Goal: Task Accomplishment & Management: Complete application form

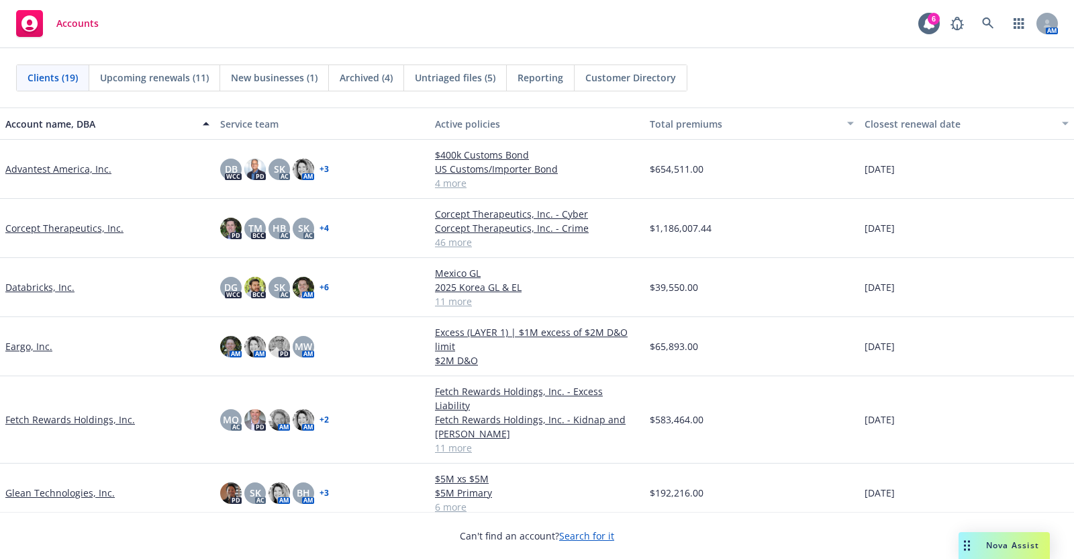
click at [34, 283] on link "Databricks, Inc." at bounding box center [39, 287] width 69 height 14
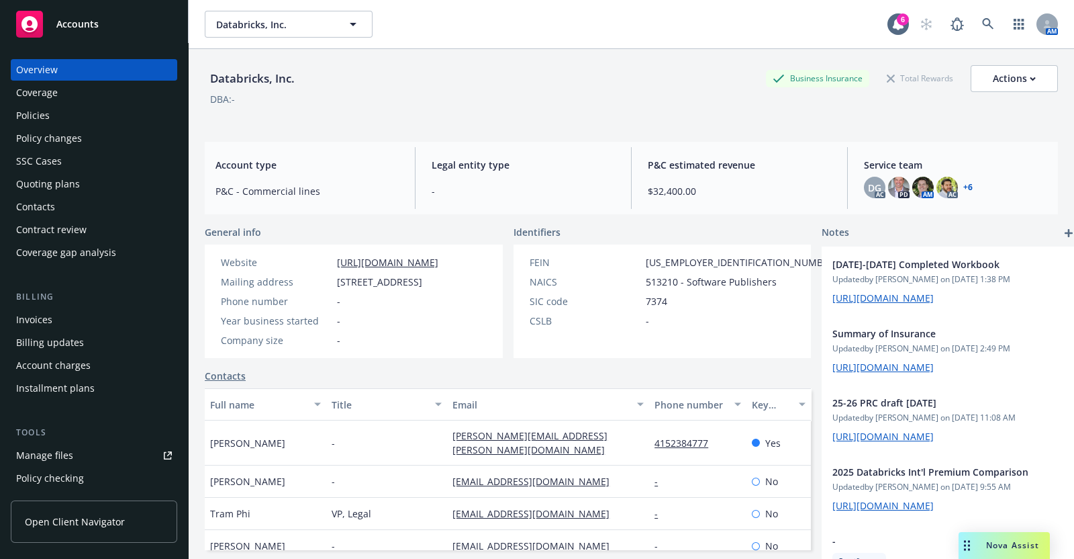
click at [67, 181] on div "Quoting plans" at bounding box center [48, 183] width 64 height 21
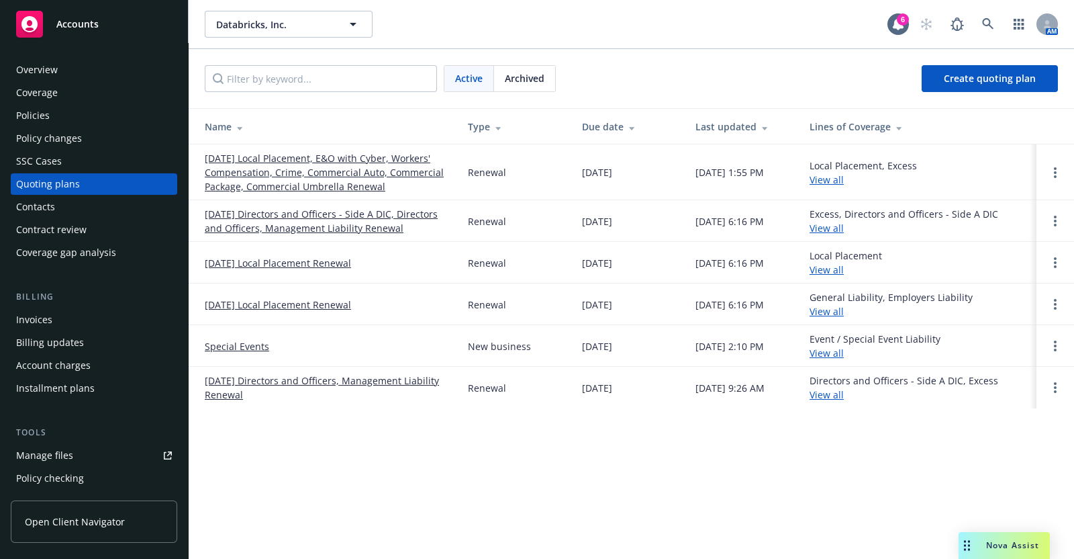
click at [359, 165] on link "[DATE] Local Placement, E&O with Cyber, Workers' Compensation, Crime, Commercia…" at bounding box center [326, 172] width 242 height 42
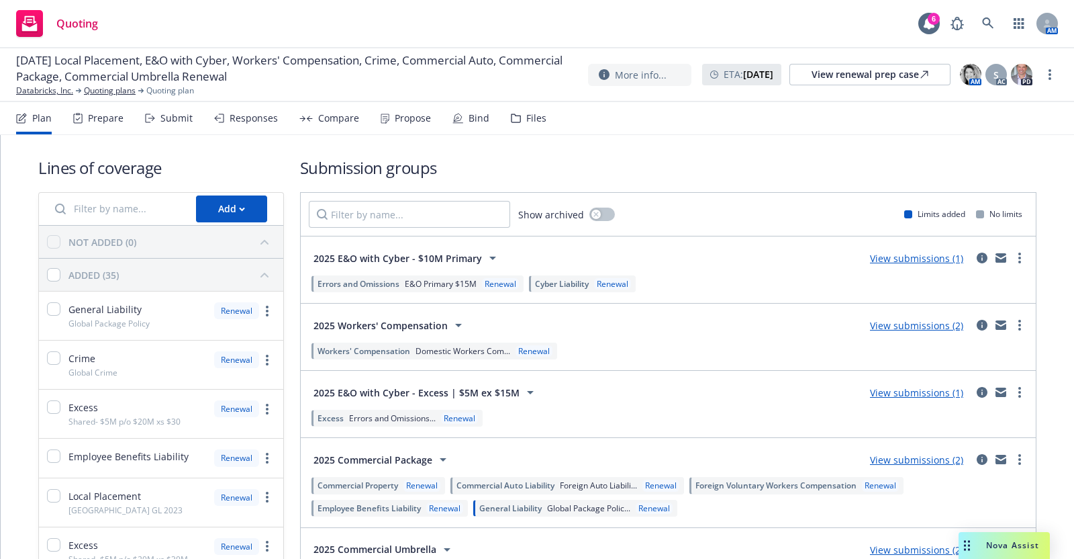
click at [176, 116] on div "Submit" at bounding box center [176, 118] width 32 height 11
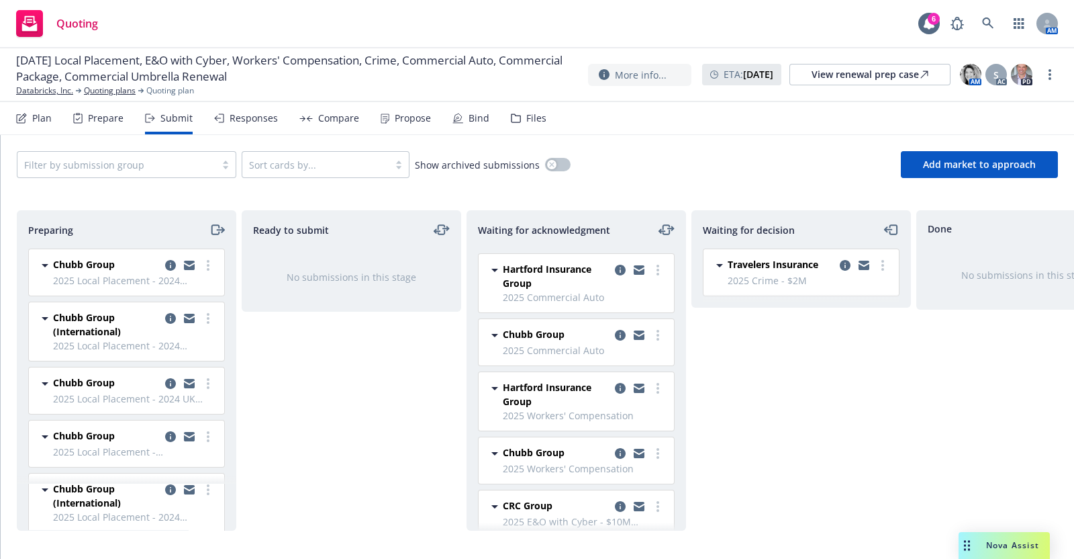
scroll to position [260, 0]
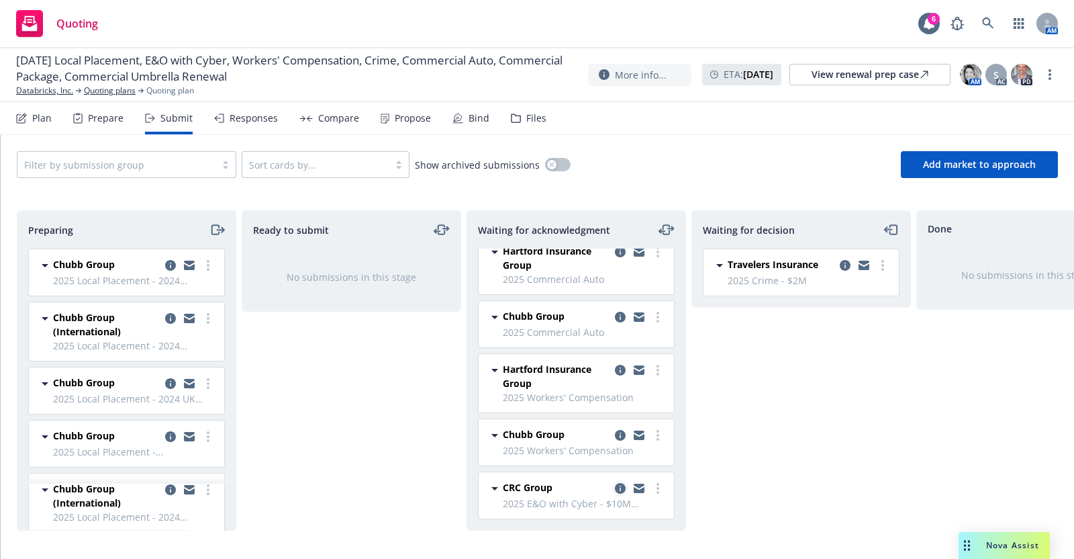
click at [615, 483] on icon "copy logging email" at bounding box center [620, 488] width 11 height 11
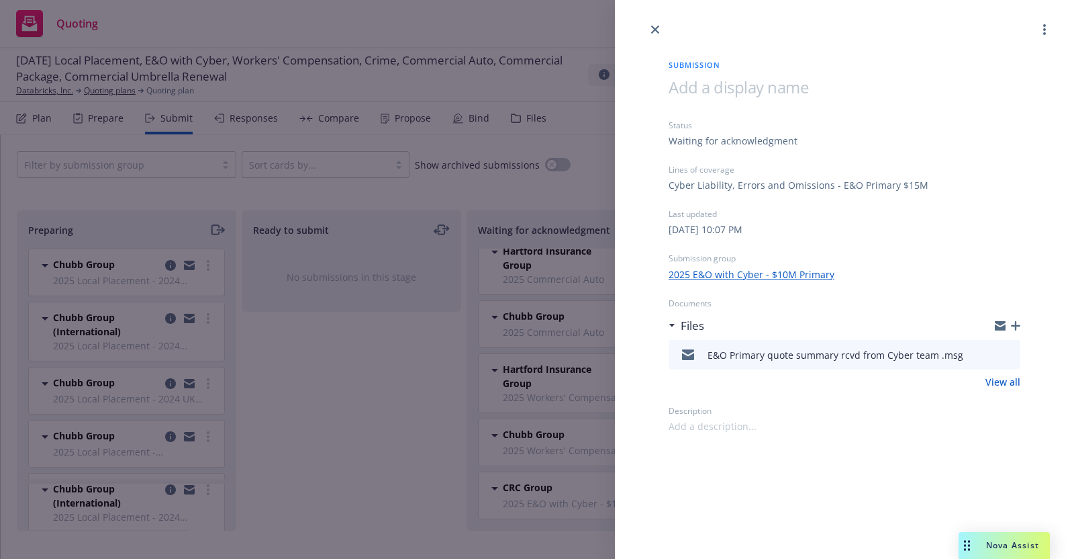
click at [778, 267] on link "2025 E&O with Cyber - $10M Primary" at bounding box center [752, 274] width 166 height 14
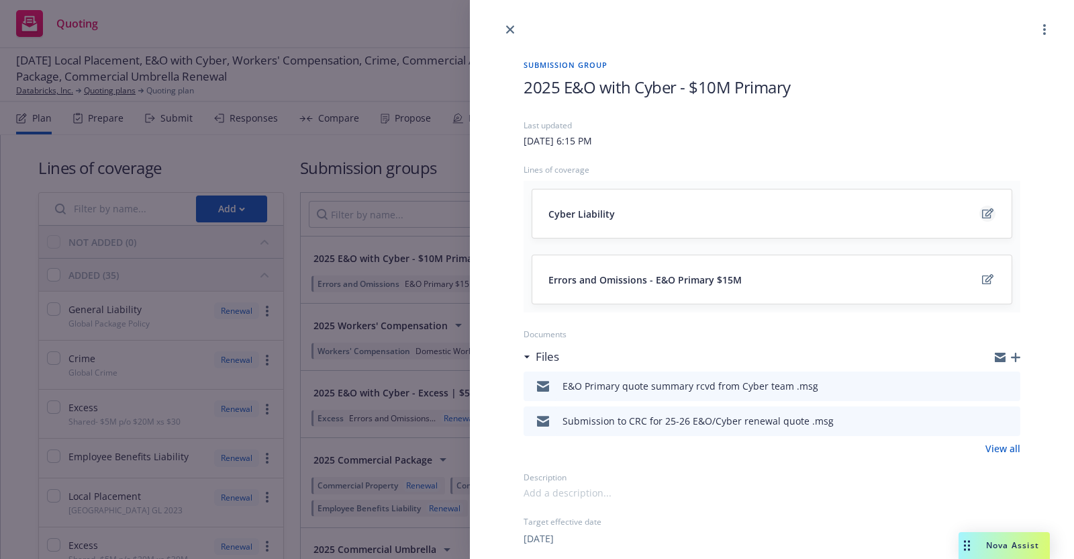
click at [982, 214] on icon "edit" at bounding box center [987, 213] width 11 height 10
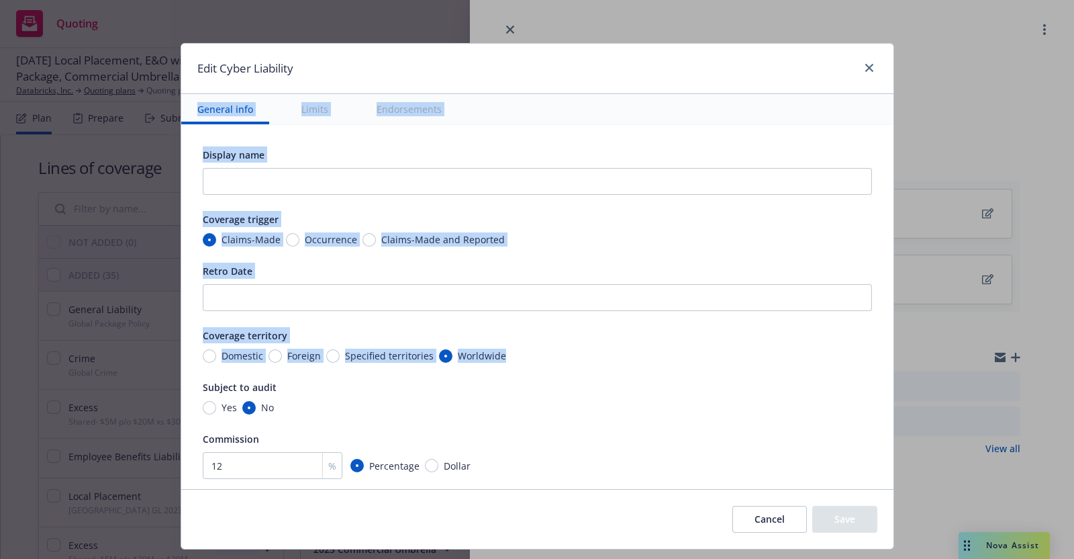
drag, startPoint x: 739, startPoint y: 68, endPoint x: 773, endPoint y: 248, distance: 183.1
click at [761, 355] on div "Edit Cyber Liability General info Limits Endorsements Display name Coverage tri…" at bounding box center [538, 296] width 714 height 506
click at [866, 64] on icon "close" at bounding box center [870, 68] width 8 height 8
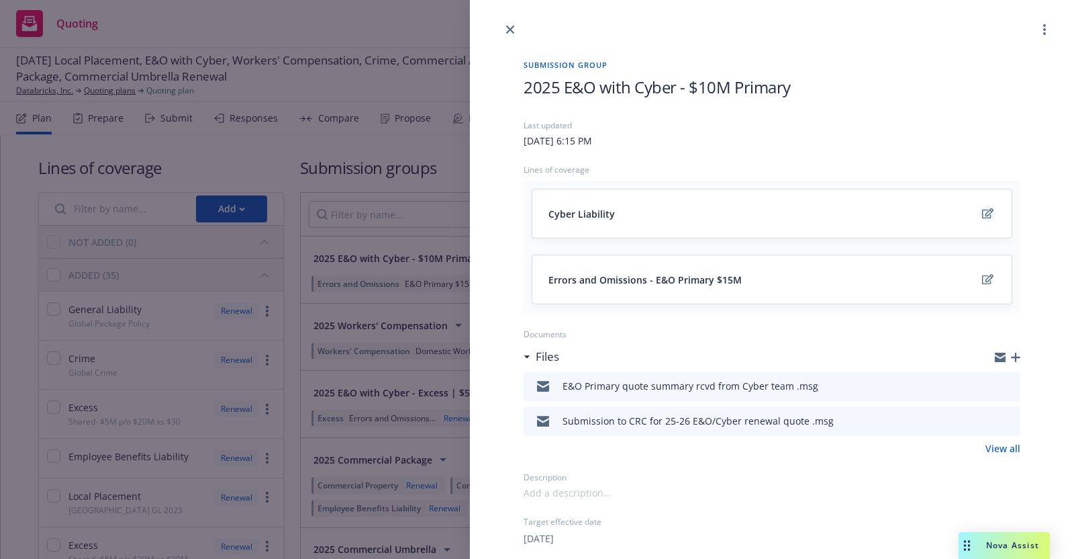
click at [982, 211] on icon "edit" at bounding box center [987, 213] width 11 height 11
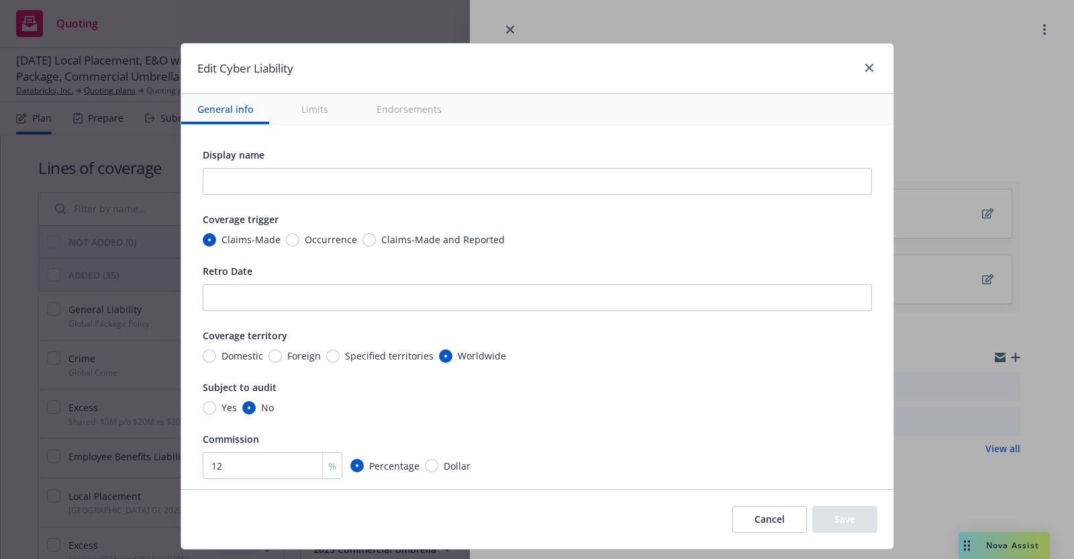
scroll to position [321, 0]
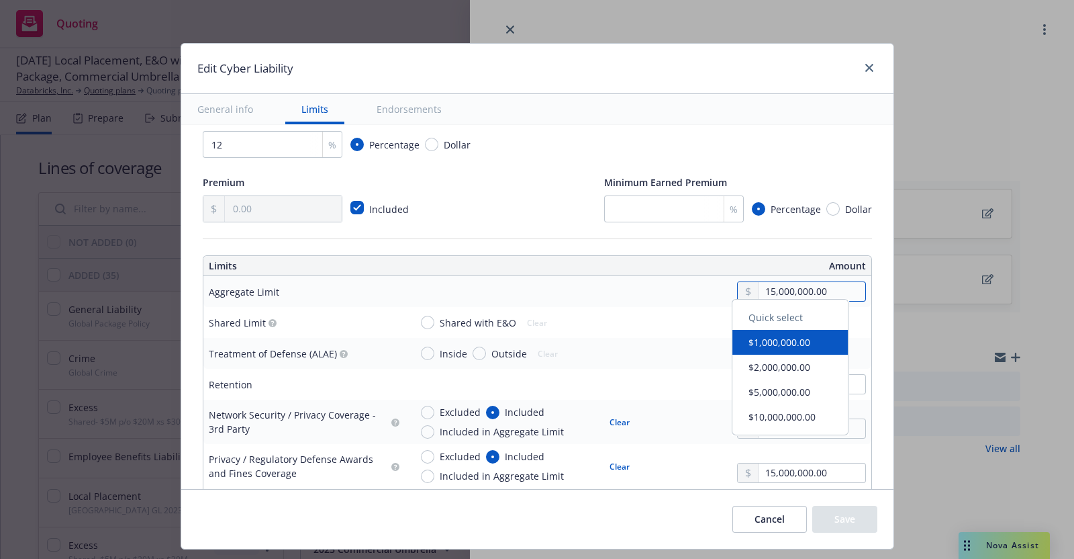
click at [759, 285] on input "15,000,000.00" at bounding box center [811, 291] width 105 height 19
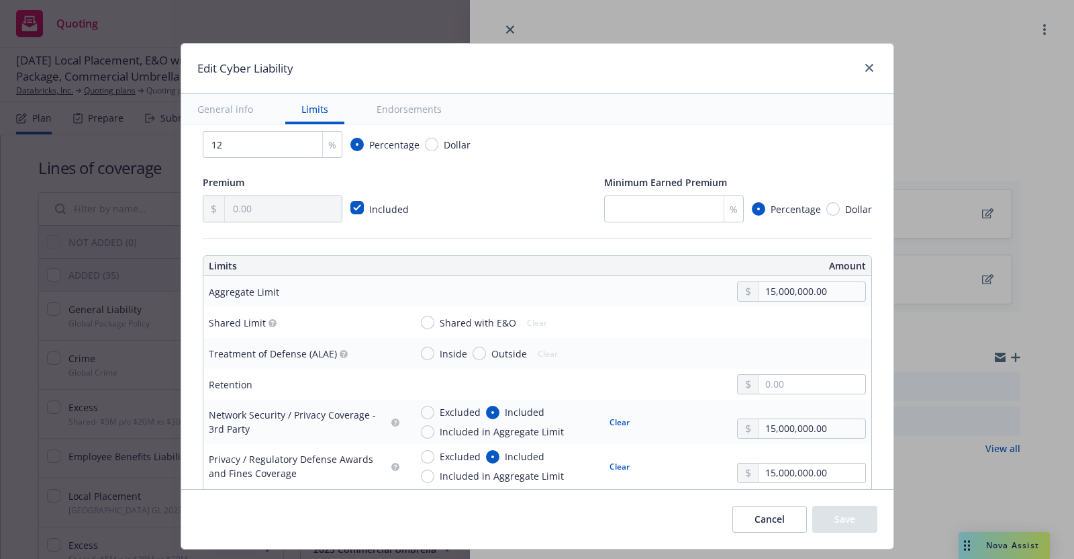
type input "10,000,000.00"
click at [786, 423] on button "$10,000,000.00" at bounding box center [790, 423] width 115 height 25
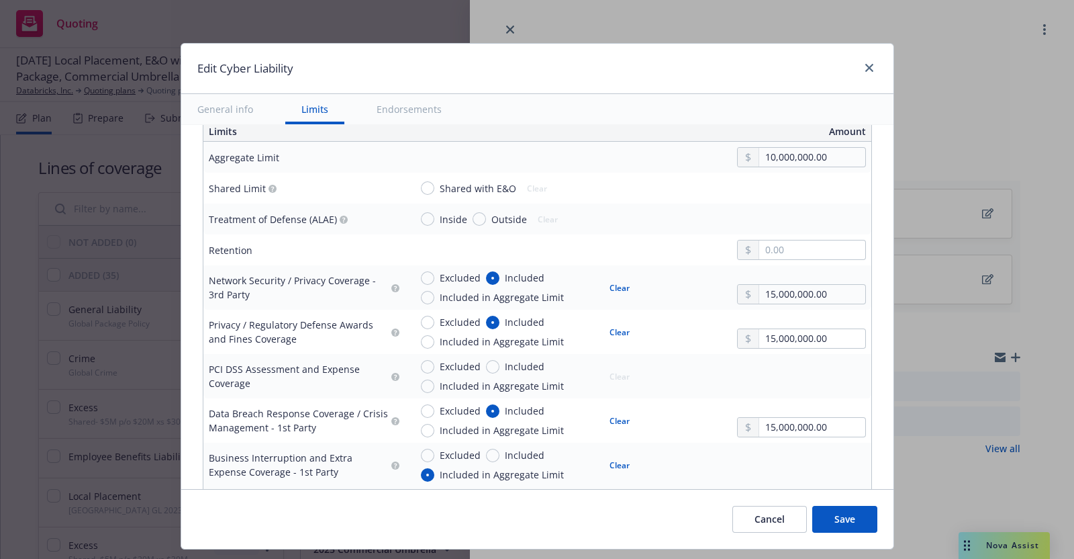
scroll to position [408, 0]
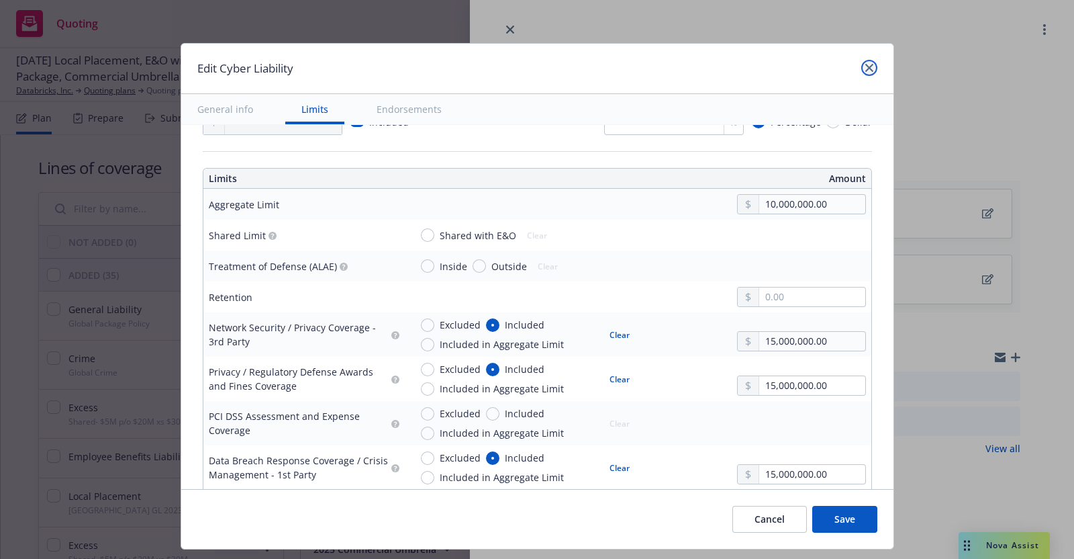
click at [865, 62] on link "close" at bounding box center [869, 68] width 16 height 16
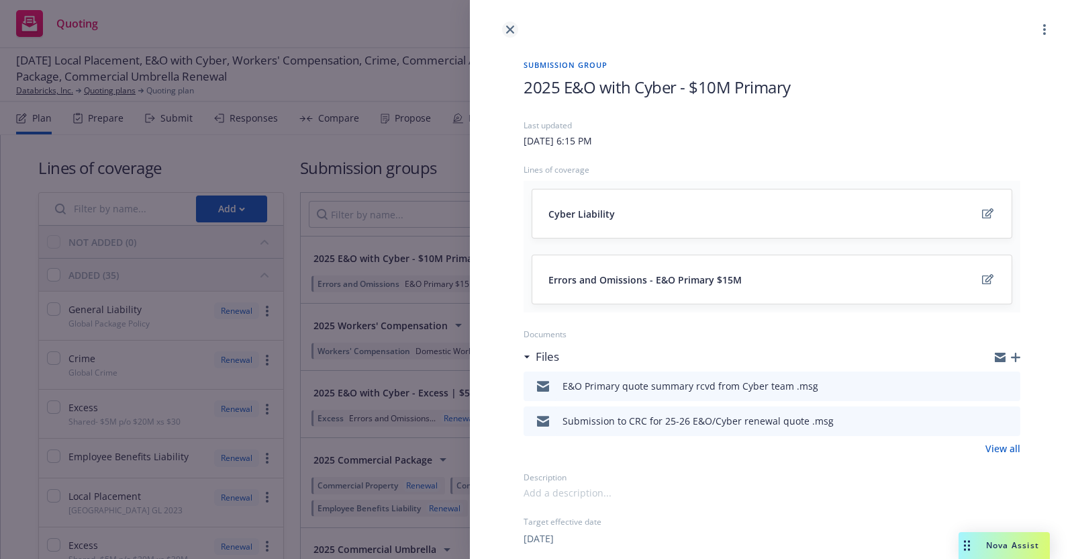
click at [507, 25] on link "close" at bounding box center [510, 29] width 16 height 16
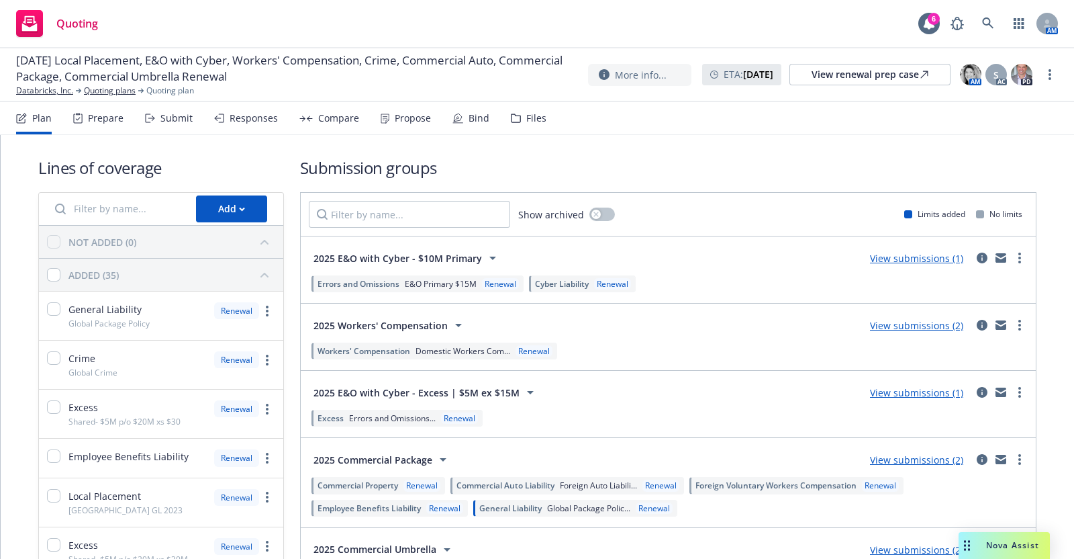
click at [178, 119] on div "Submit" at bounding box center [176, 118] width 32 height 11
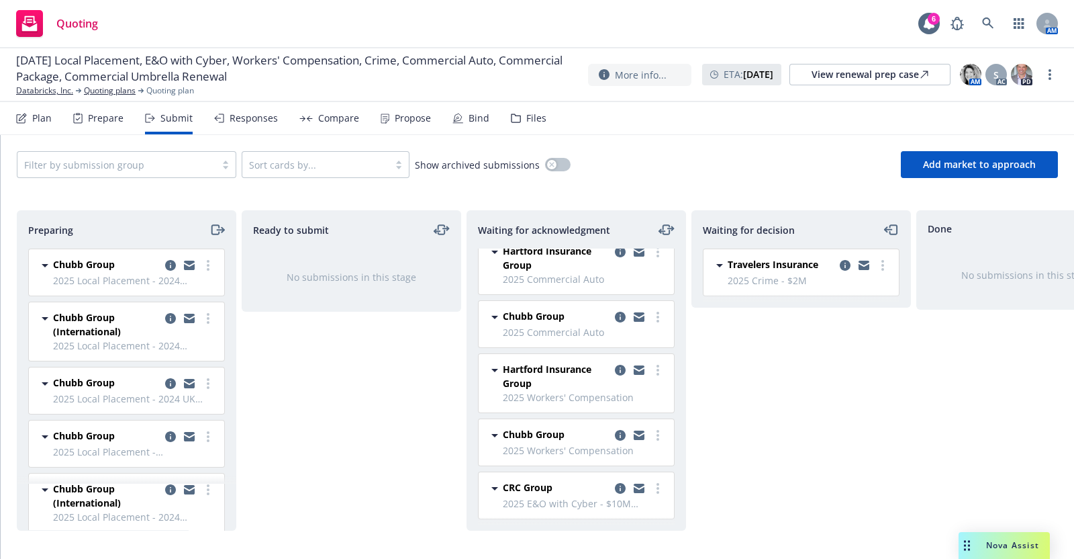
scroll to position [260, 0]
click at [615, 483] on icon "copy logging email" at bounding box center [620, 488] width 11 height 11
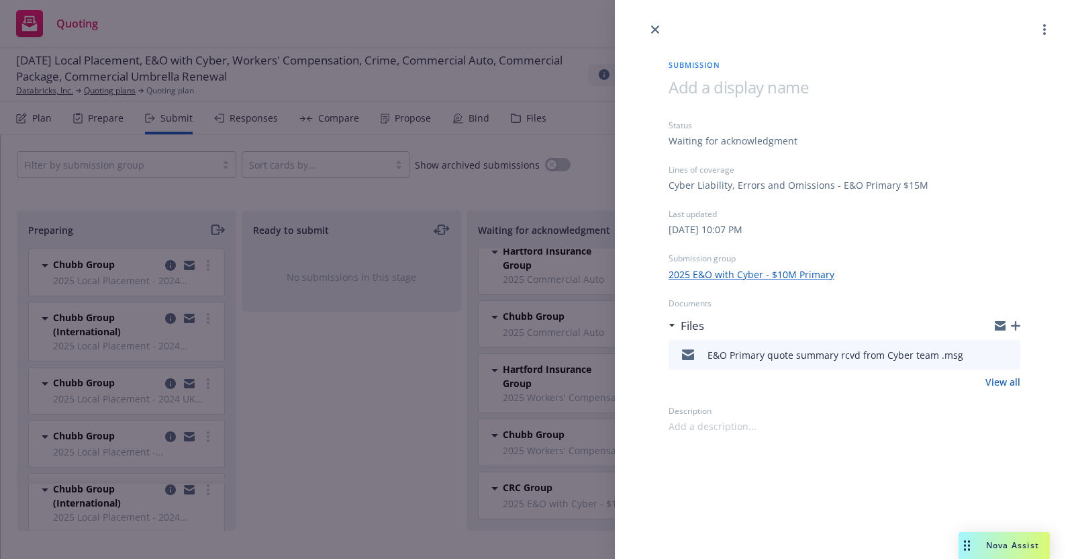
click at [772, 272] on link "2025 E&O with Cyber - $10M Primary" at bounding box center [752, 274] width 166 height 14
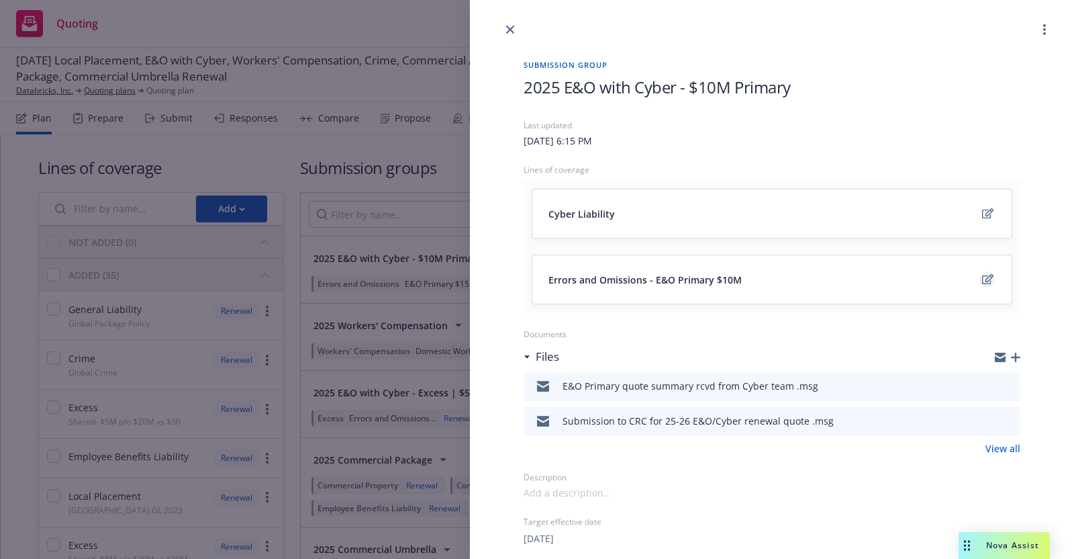
click at [982, 274] on icon "edit" at bounding box center [987, 279] width 11 height 11
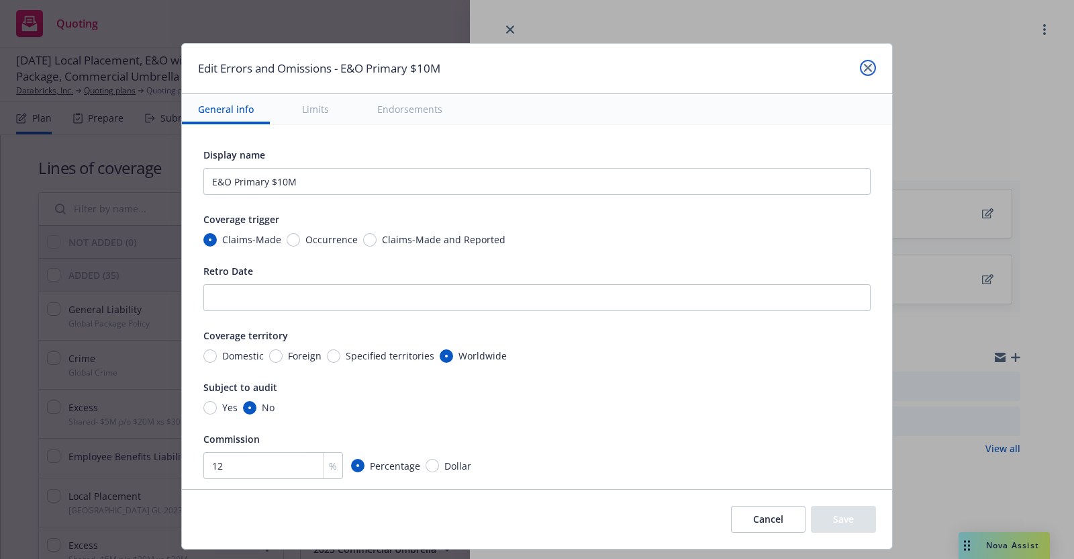
click at [864, 64] on icon "close" at bounding box center [868, 68] width 8 height 8
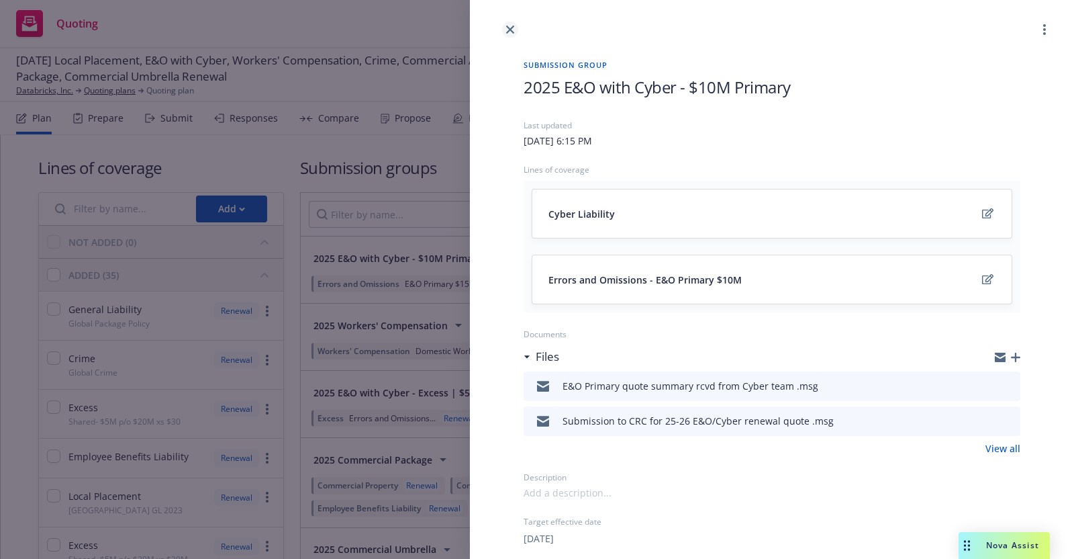
click at [510, 28] on icon "close" at bounding box center [510, 30] width 8 height 8
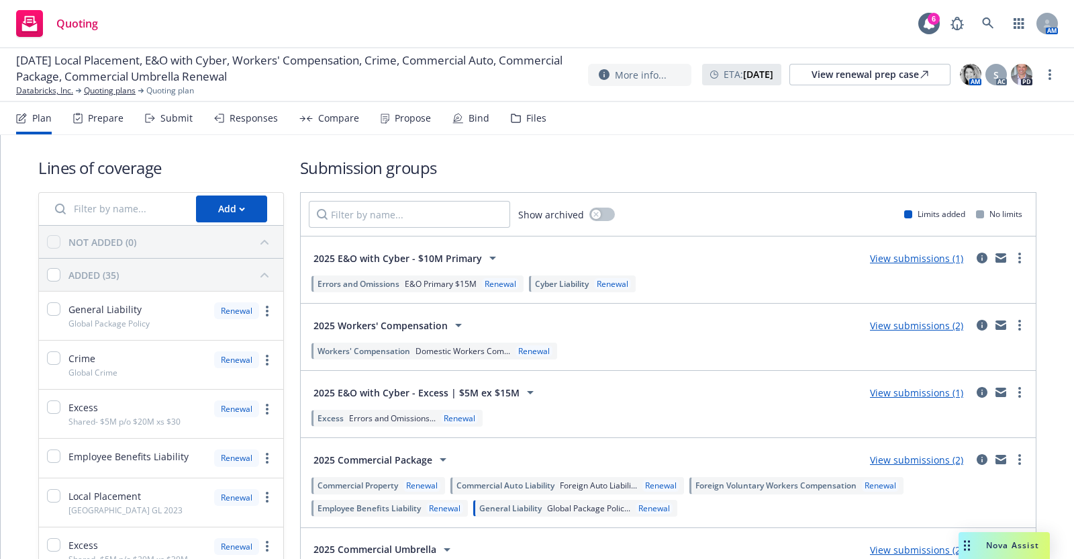
click at [40, 115] on div "Plan" at bounding box center [41, 118] width 19 height 11
click at [179, 118] on div "Submit" at bounding box center [176, 118] width 32 height 11
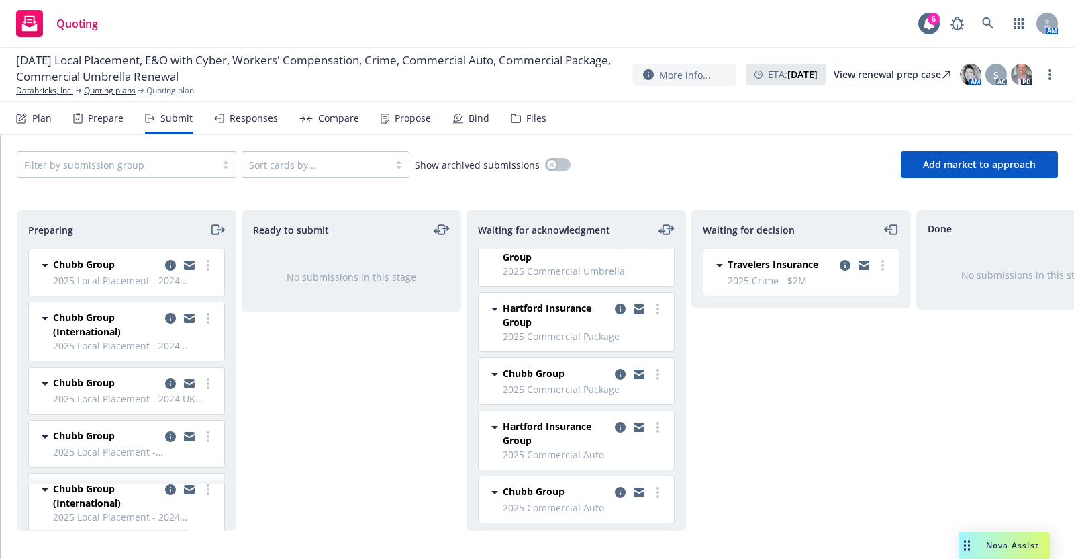
scroll to position [83, 0]
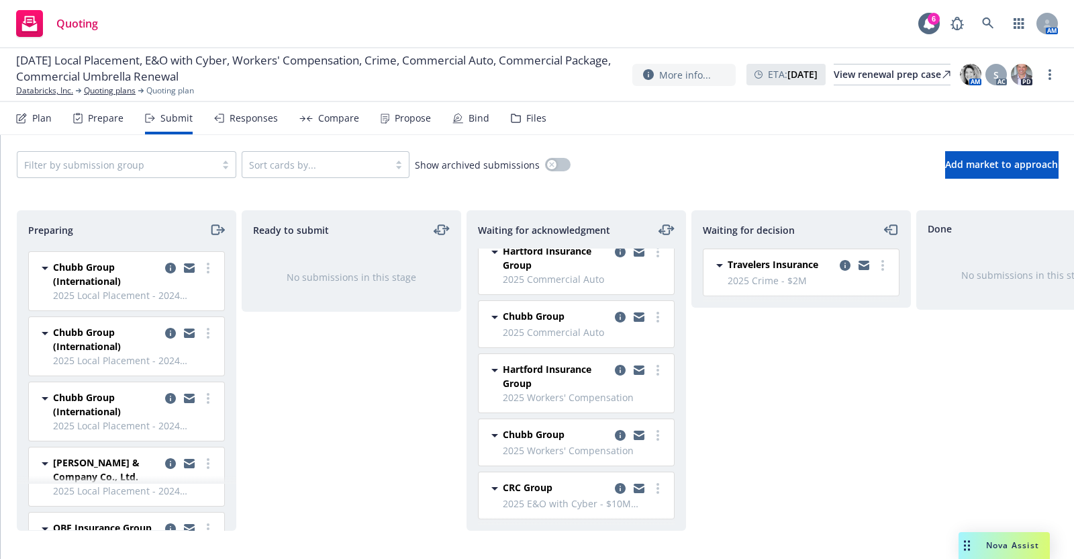
scroll to position [875, 0]
